Goal: Information Seeking & Learning: Learn about a topic

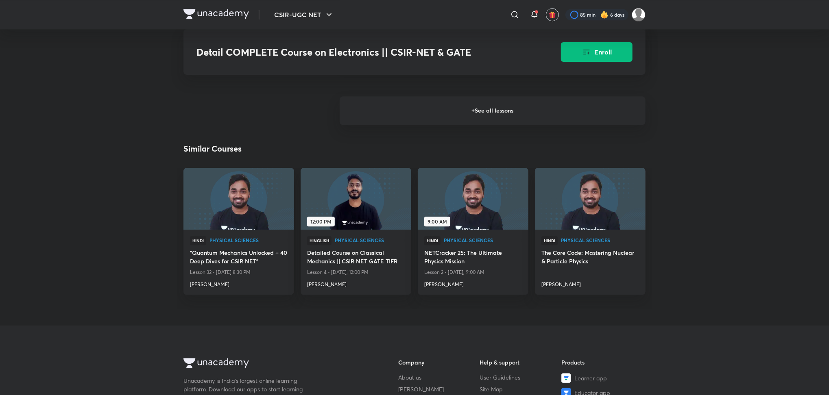
scroll to position [1325, 0]
click at [461, 109] on h6 "+ See all lessons" at bounding box center [493, 111] width 306 height 28
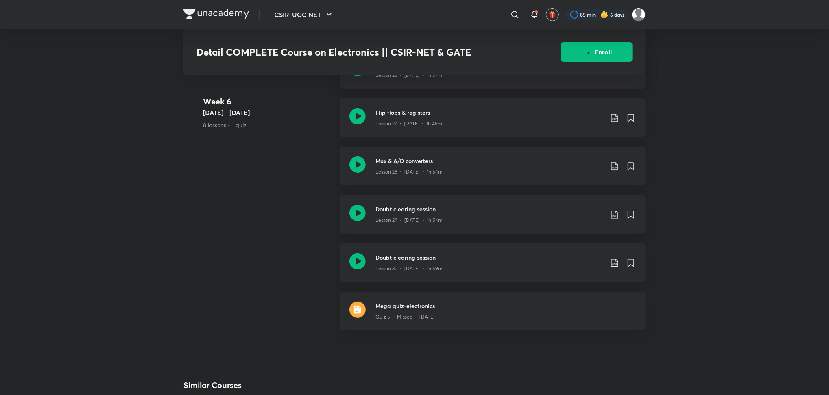
scroll to position [2104, 0]
click at [362, 218] on icon at bounding box center [357, 214] width 16 height 16
